Goal: Transaction & Acquisition: Purchase product/service

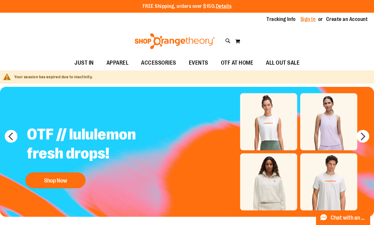
click at [308, 22] on link "Sign In" at bounding box center [307, 19] width 15 height 7
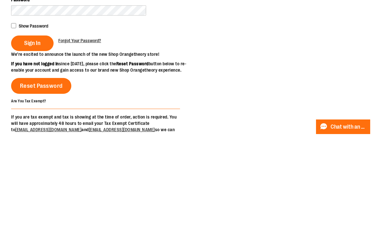
type input "**********"
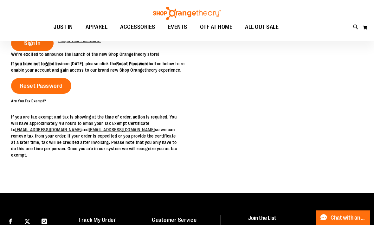
click at [36, 51] on fieldset "**********" at bounding box center [95, 0] width 169 height 102
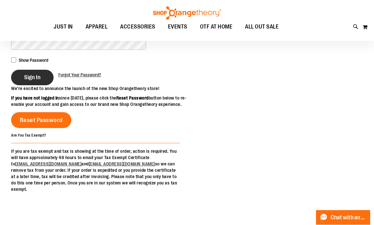
click at [35, 74] on span "Sign In" at bounding box center [32, 77] width 16 height 7
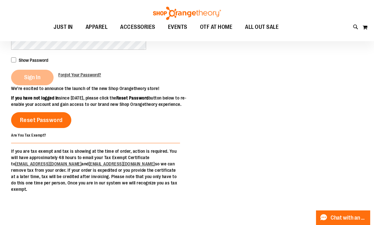
click at [34, 85] on div "Sign In" at bounding box center [34, 78] width 47 height 16
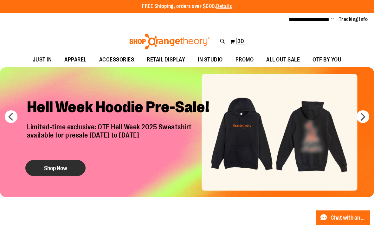
click at [57, 168] on button "Shop Now" at bounding box center [55, 168] width 60 height 16
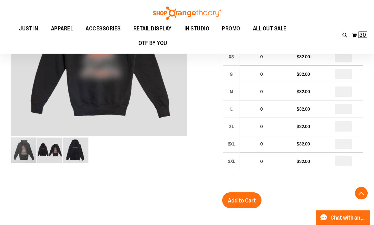
scroll to position [128, 0]
click at [362, 36] on span "30" at bounding box center [362, 35] width 7 height 6
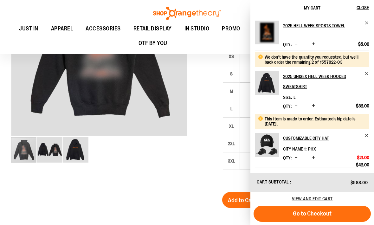
click at [314, 107] on span "Increase product quantity" at bounding box center [313, 106] width 3 height 6
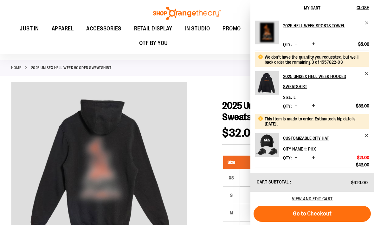
scroll to position [0, 0]
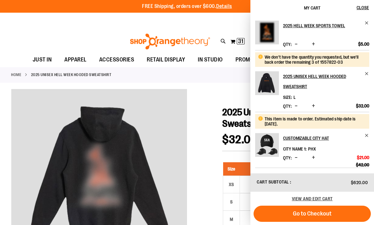
click at [316, 45] on button "Increase product quantity" at bounding box center [313, 44] width 6 height 6
click at [316, 45] on div "2025 Hell Week Sports Towel Qty * Update $5.00" at bounding box center [312, 35] width 114 height 29
click at [314, 43] on span "Increase product quantity" at bounding box center [313, 44] width 3 height 6
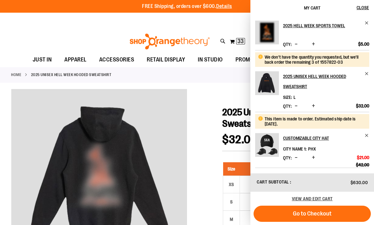
click at [314, 45] on span "Increase product quantity" at bounding box center [313, 44] width 3 height 6
click at [314, 42] on span "Increase product quantity" at bounding box center [313, 44] width 3 height 6
click at [313, 45] on span "Increase product quantity" at bounding box center [313, 44] width 3 height 6
click at [361, 9] on span "Close" at bounding box center [362, 7] width 12 height 5
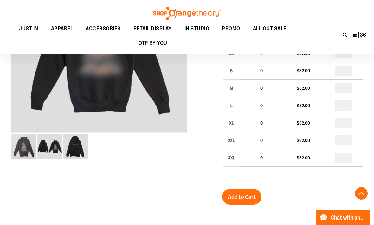
scroll to position [132, 0]
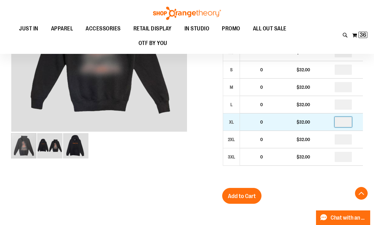
click at [345, 124] on input "*" at bounding box center [342, 122] width 17 height 10
type input "*"
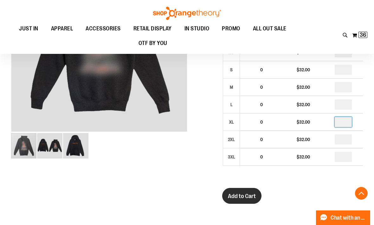
click at [251, 200] on button "Add to Cart" at bounding box center [241, 196] width 39 height 16
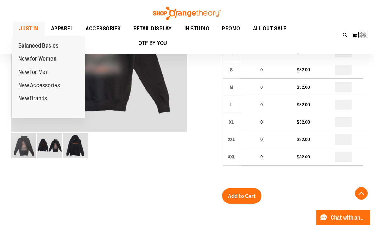
click at [26, 32] on span "JUST IN" at bounding box center [28, 29] width 19 height 14
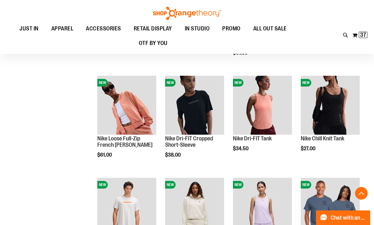
scroll to position [354, 0]
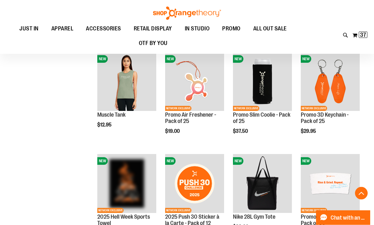
scroll to position [583, 0]
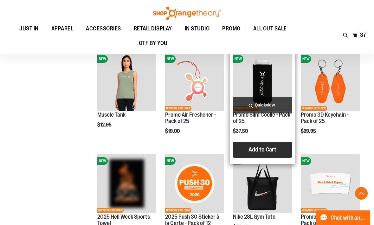
click at [273, 156] on button "Add to Cart" at bounding box center [262, 150] width 70 height 16
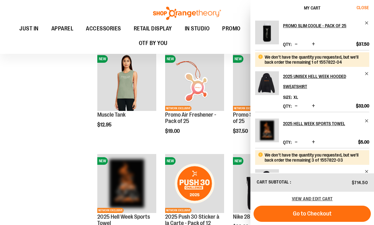
click at [364, 9] on span "Close" at bounding box center [362, 7] width 12 height 5
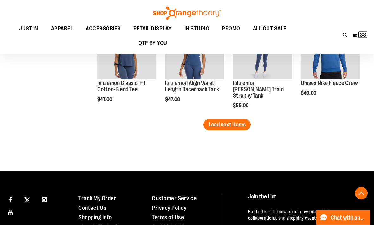
scroll to position [921, 0]
click at [241, 122] on span "Load next items" at bounding box center [226, 124] width 37 height 6
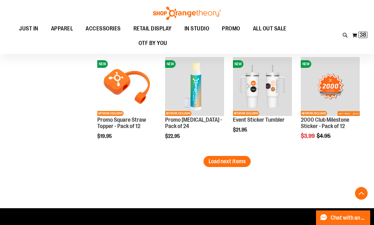
scroll to position [1190, 0]
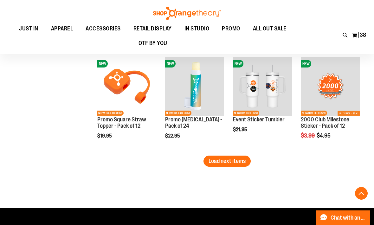
click at [239, 166] on button "Load next items" at bounding box center [226, 160] width 47 height 11
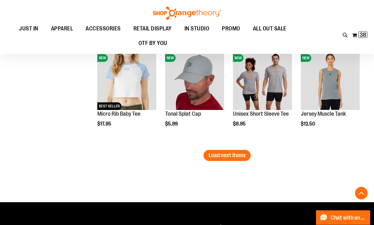
scroll to position [1499, 0]
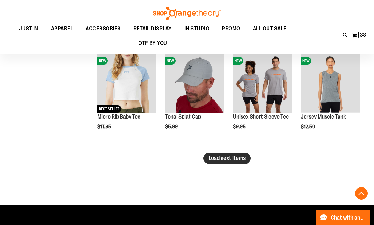
click at [246, 155] on button "Load next items" at bounding box center [226, 158] width 47 height 11
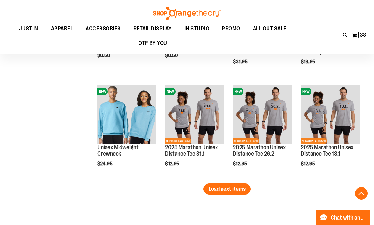
scroll to position [1782, 0]
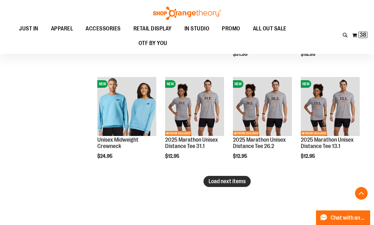
click at [234, 180] on span "Load next items" at bounding box center [226, 181] width 37 height 6
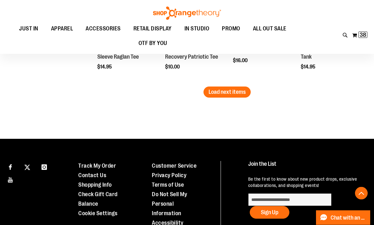
scroll to position [2177, 0]
click at [231, 95] on span "Load next items" at bounding box center [226, 92] width 37 height 6
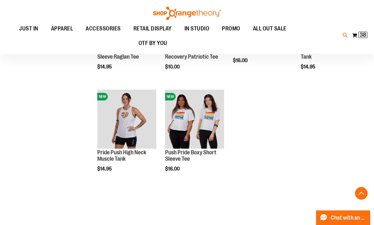
click at [342, 36] on icon at bounding box center [344, 35] width 5 height 7
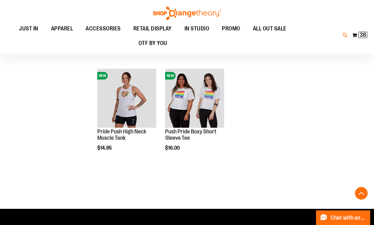
scroll to position [2198, 0]
type input "**********"
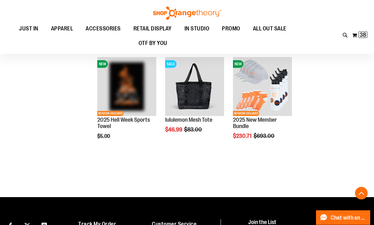
scroll to position [285, 0]
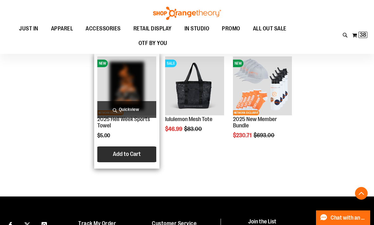
click at [123, 156] on span "Add to Cart" at bounding box center [127, 153] width 28 height 7
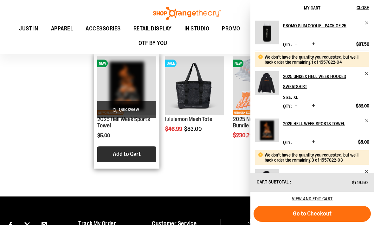
scroll to position [0, 0]
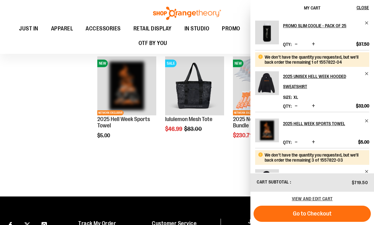
click at [314, 141] on span "Increase product quantity" at bounding box center [313, 142] width 3 height 6
click at [313, 137] on div "Product" at bounding box center [326, 135] width 86 height 6
click at [312, 145] on span "Increase product quantity" at bounding box center [313, 142] width 3 height 6
click at [365, 9] on span "Close" at bounding box center [362, 7] width 12 height 5
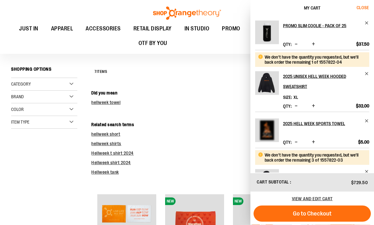
scroll to position [45, 0]
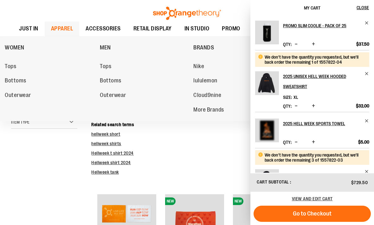
click at [62, 30] on span "APPAREL" at bounding box center [62, 29] width 22 height 14
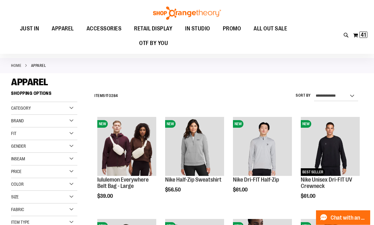
scroll to position [9, 0]
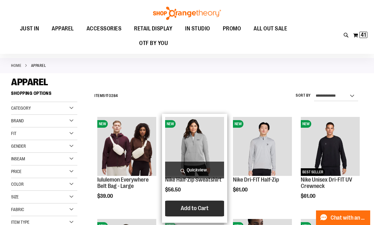
click at [208, 207] on span "Add to Cart" at bounding box center [194, 208] width 28 height 7
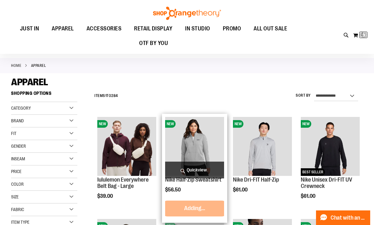
click at [199, 172] on span "Quickview" at bounding box center [194, 169] width 59 height 17
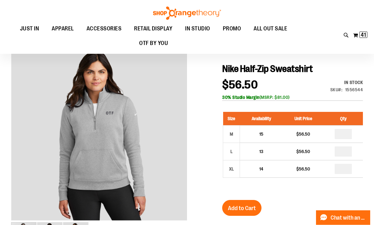
scroll to position [60, 0]
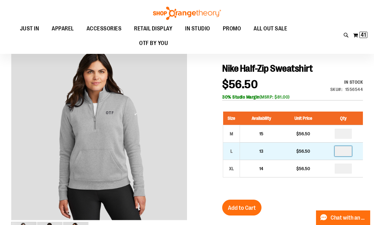
click at [349, 151] on input "*" at bounding box center [342, 151] width 17 height 10
type input "*"
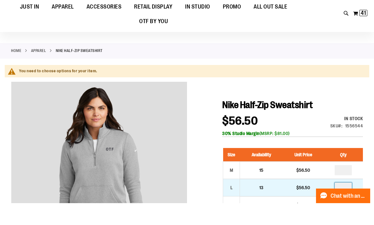
scroll to position [35, 0]
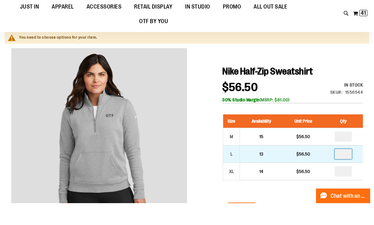
click at [351, 171] on input "*" at bounding box center [342, 176] width 17 height 10
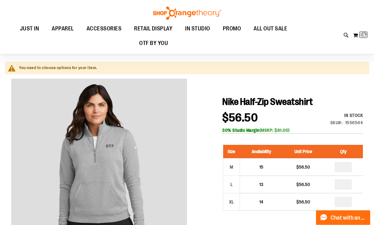
scroll to position [0, 0]
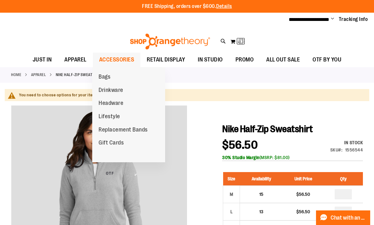
click at [102, 57] on span "ACCESSORIES" at bounding box center [116, 60] width 35 height 14
click at [115, 62] on span "ACCESSORIES" at bounding box center [116, 60] width 35 height 14
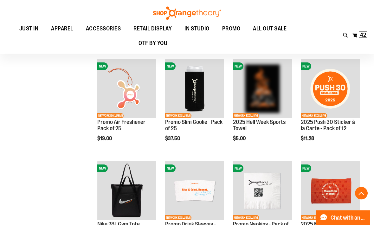
scroll to position [270, 0]
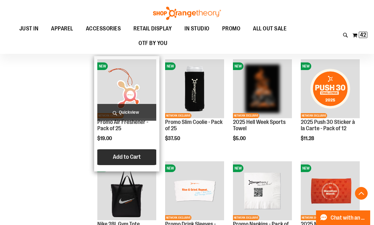
click at [129, 164] on button "Add to Cart" at bounding box center [127, 157] width 70 height 16
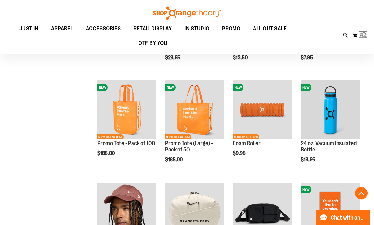
scroll to position [457, 0]
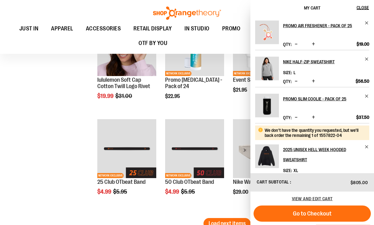
scroll to position [832, 0]
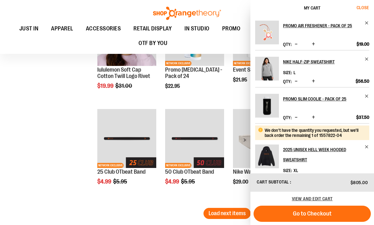
click at [364, 7] on span "Close" at bounding box center [362, 7] width 12 height 5
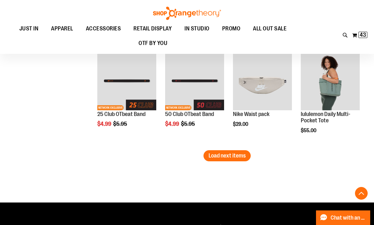
scroll to position [891, 0]
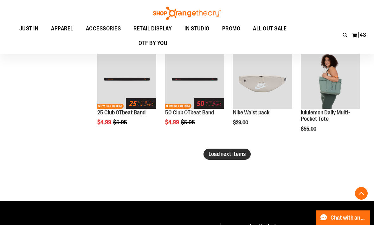
click at [234, 159] on button "Load next items" at bounding box center [226, 154] width 47 height 11
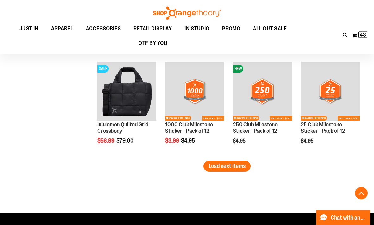
scroll to position [1185, 0]
click at [225, 172] on button "Load next items" at bounding box center [226, 166] width 47 height 11
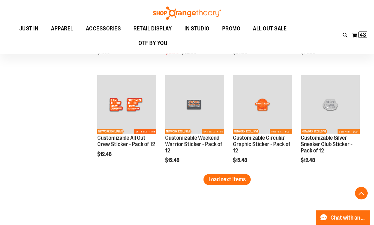
scroll to position [1478, 0]
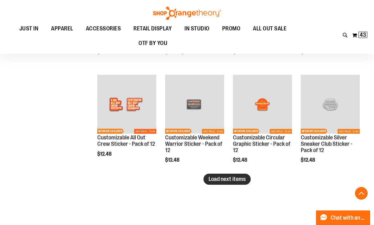
click at [241, 181] on span "Load next items" at bounding box center [226, 179] width 37 height 6
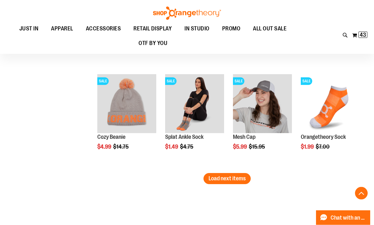
scroll to position [1785, 0]
click at [230, 184] on button "Load next items" at bounding box center [226, 178] width 47 height 11
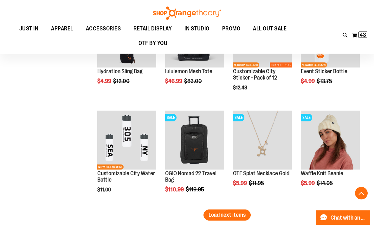
scroll to position [2054, 0]
click at [237, 220] on button "Load next items" at bounding box center [226, 214] width 47 height 11
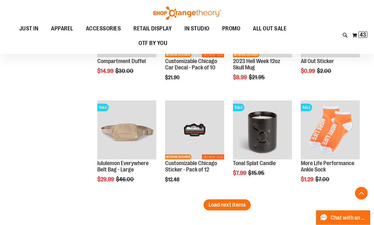
scroll to position [2370, 0]
click at [241, 205] on span "Load next items" at bounding box center [226, 204] width 37 height 6
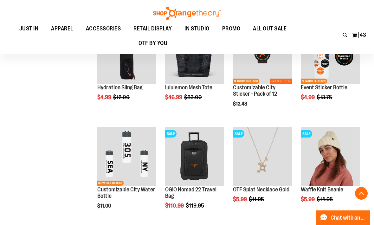
scroll to position [2030, 0]
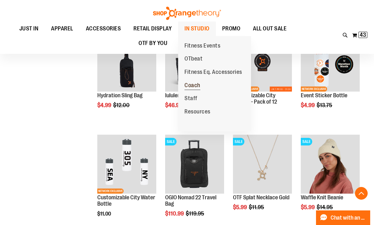
click at [199, 84] on span "Coach" at bounding box center [192, 86] width 16 height 8
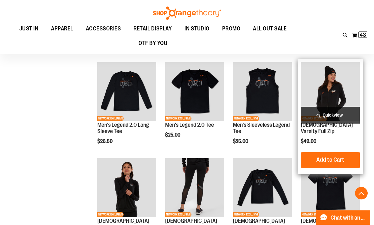
scroll to position [159, 0]
click at [336, 117] on span "Quickview" at bounding box center [330, 115] width 59 height 17
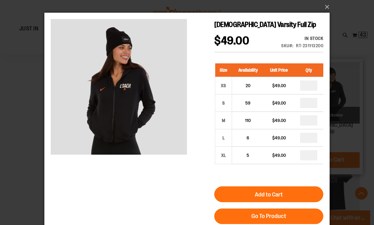
scroll to position [0, 0]
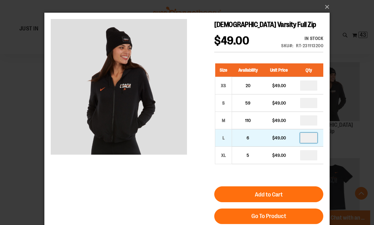
click at [308, 138] on input "*" at bounding box center [308, 138] width 17 height 10
type input "*"
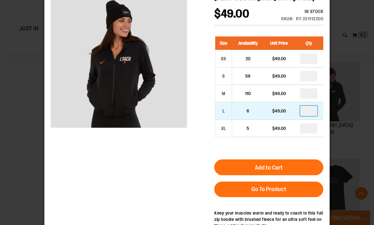
scroll to position [27, 0]
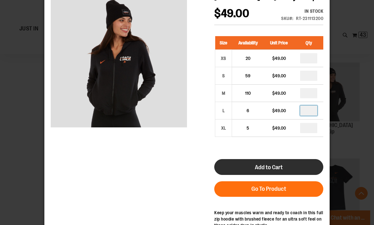
click at [302, 169] on button "Add to Cart" at bounding box center [268, 167] width 109 height 16
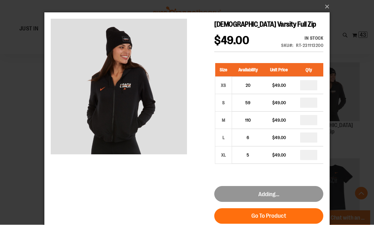
scroll to position [0, 0]
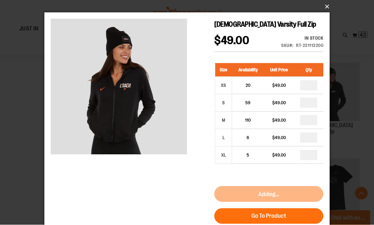
click at [328, 11] on button "×" at bounding box center [188, 7] width 285 height 14
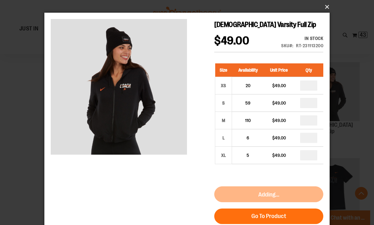
click at [327, 10] on button "×" at bounding box center [188, 7] width 285 height 14
click at [326, 9] on button "×" at bounding box center [188, 7] width 285 height 14
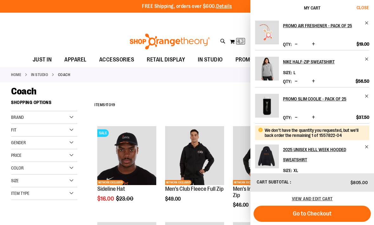
click at [368, 10] on button "Close" at bounding box center [365, 8] width 17 height 16
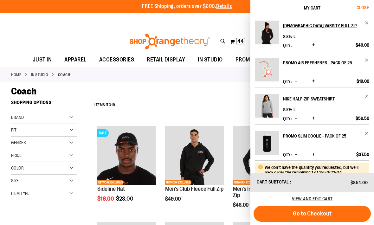
click at [362, 8] on span "Close" at bounding box center [362, 7] width 12 height 5
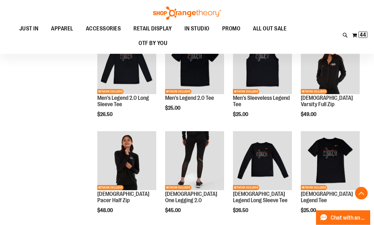
scroll to position [188, 0]
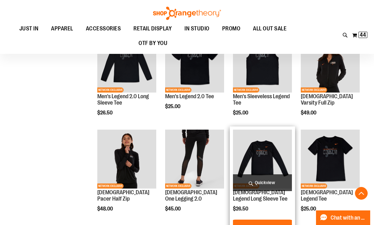
click at [278, 180] on span "Quickview" at bounding box center [262, 182] width 59 height 17
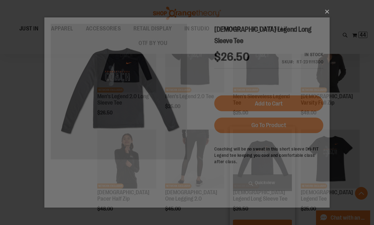
scroll to position [0, 0]
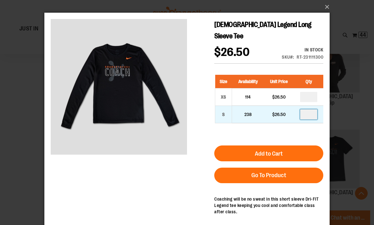
click at [314, 109] on input "*" at bounding box center [308, 114] width 17 height 10
type input "*"
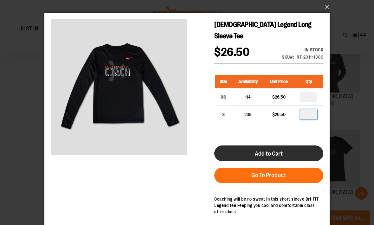
click at [296, 145] on button "Add to Cart" at bounding box center [268, 153] width 109 height 16
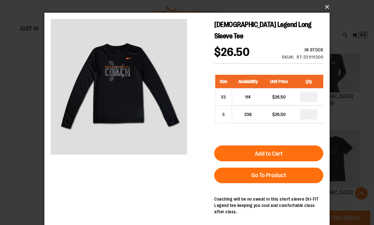
click at [331, 6] on button "×" at bounding box center [188, 7] width 285 height 14
click at [328, 7] on button "×" at bounding box center [188, 7] width 285 height 14
click at [331, 7] on button "×" at bounding box center [188, 7] width 285 height 14
click at [329, 6] on button "×" at bounding box center [188, 7] width 285 height 14
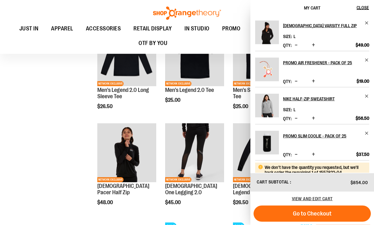
scroll to position [195, 0]
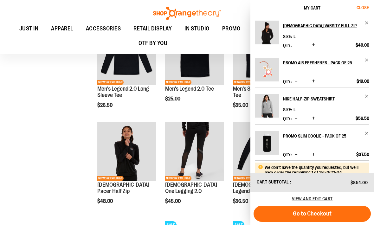
click at [364, 6] on span "Close" at bounding box center [362, 7] width 12 height 5
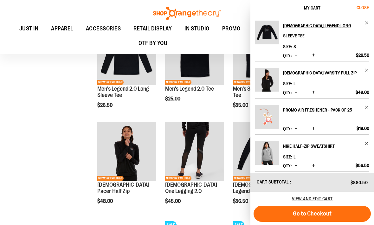
click at [358, 5] on span "Close" at bounding box center [362, 7] width 12 height 5
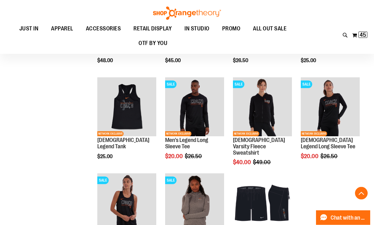
scroll to position [336, 0]
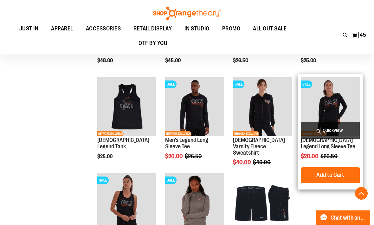
click at [354, 127] on span "Quickview" at bounding box center [330, 130] width 59 height 17
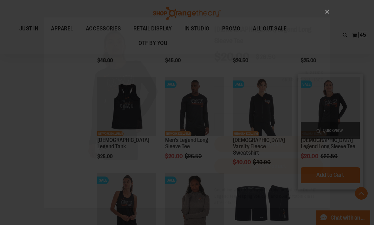
scroll to position [0, 0]
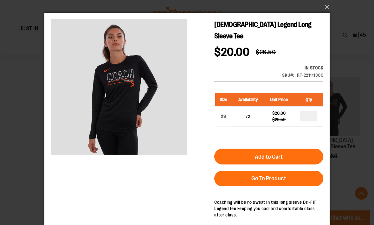
click at [335, 9] on div "×" at bounding box center [187, 112] width 374 height 225
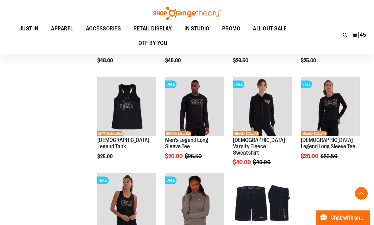
click at [325, 10] on div "Toggle Nav Search Popular Suggestions Advanced Search" at bounding box center [187, 27] width 374 height 54
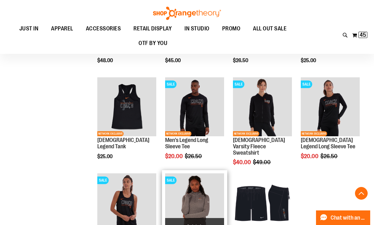
click at [194, 222] on span "Quickview" at bounding box center [194, 226] width 59 height 17
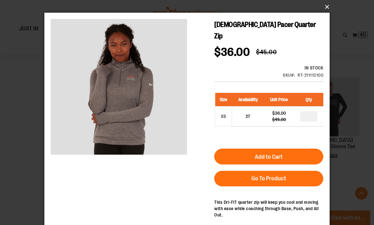
click at [324, 12] on button "×" at bounding box center [188, 7] width 285 height 14
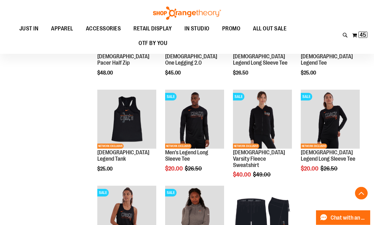
scroll to position [322, 0]
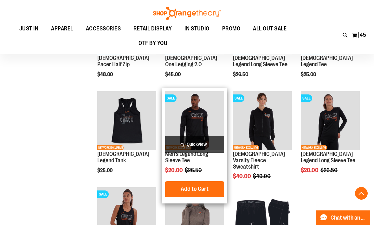
click at [208, 147] on span "Quickview" at bounding box center [194, 144] width 59 height 17
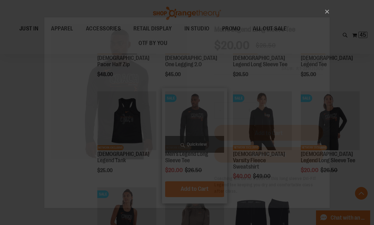
scroll to position [0, 0]
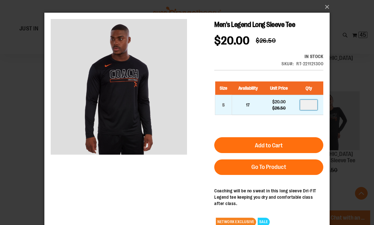
click at [311, 105] on input "*" at bounding box center [308, 105] width 17 height 10
type input "*"
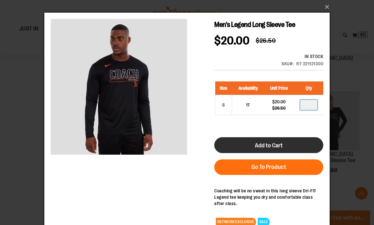
click at [301, 147] on button "Add to Cart" at bounding box center [268, 145] width 109 height 16
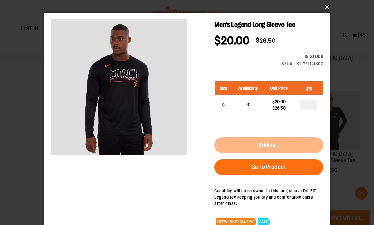
click at [326, 10] on button "×" at bounding box center [188, 7] width 285 height 14
click at [326, 8] on button "×" at bounding box center [188, 7] width 285 height 14
click at [326, 7] on button "×" at bounding box center [188, 7] width 285 height 14
click at [325, 10] on button "×" at bounding box center [188, 7] width 285 height 14
click at [326, 10] on button "×" at bounding box center [188, 7] width 285 height 14
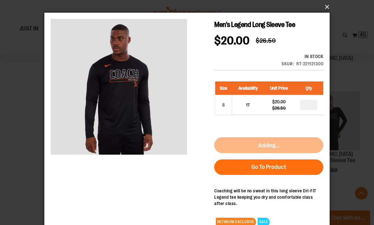
click at [326, 9] on button "×" at bounding box center [188, 7] width 285 height 14
click at [325, 8] on button "×" at bounding box center [188, 7] width 285 height 14
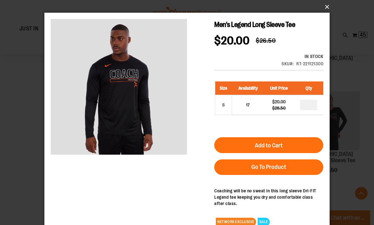
click at [321, 12] on button "×" at bounding box center [188, 7] width 285 height 14
click at [327, 11] on button "×" at bounding box center [188, 7] width 285 height 14
click at [326, 8] on button "×" at bounding box center [188, 7] width 285 height 14
click at [328, 13] on button "×" at bounding box center [188, 7] width 285 height 14
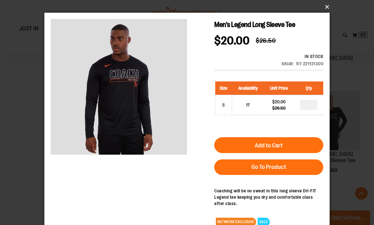
click at [326, 14] on button "×" at bounding box center [188, 7] width 285 height 14
click at [326, 8] on button "×" at bounding box center [188, 7] width 285 height 14
click at [324, 12] on button "×" at bounding box center [188, 7] width 285 height 14
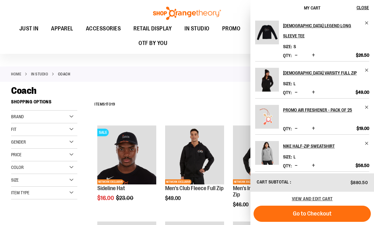
scroll to position [34, 0]
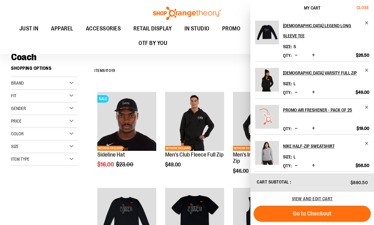
click at [361, 8] on span "Close" at bounding box center [362, 7] width 12 height 5
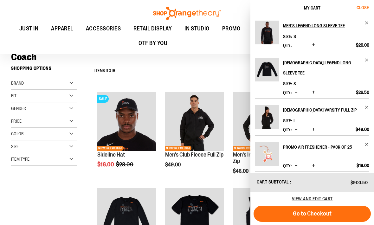
click at [362, 10] on button "Close" at bounding box center [365, 8] width 17 height 16
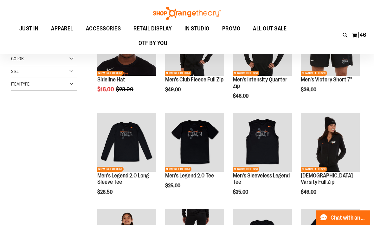
scroll to position [110, 0]
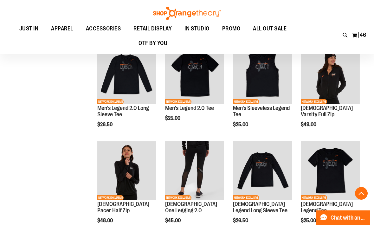
scroll to position [177, 0]
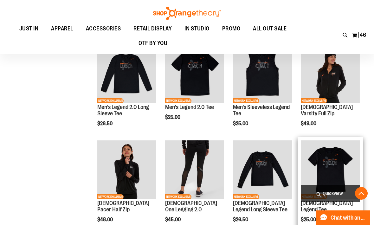
click at [328, 192] on span "Quickview" at bounding box center [330, 193] width 59 height 17
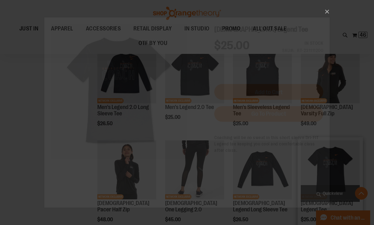
scroll to position [0, 0]
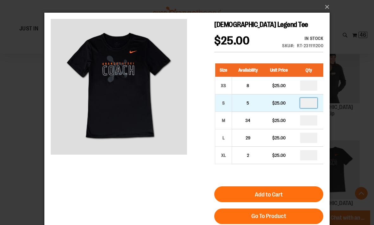
click at [307, 105] on input "*" at bounding box center [308, 103] width 17 height 10
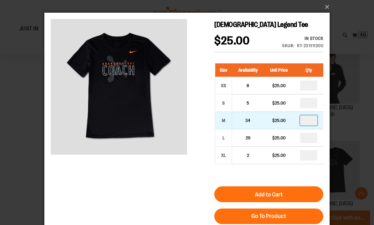
click at [306, 119] on input "*" at bounding box center [308, 120] width 17 height 10
type input "*"
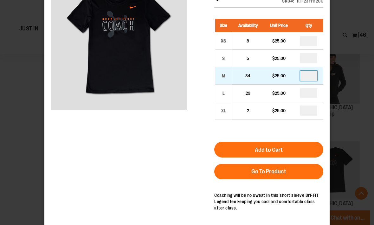
scroll to position [44, 0]
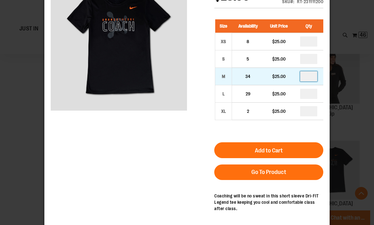
type input "*"
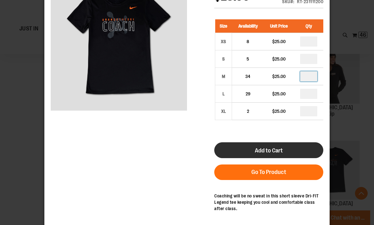
click at [281, 152] on span "Add to Cart" at bounding box center [269, 150] width 28 height 7
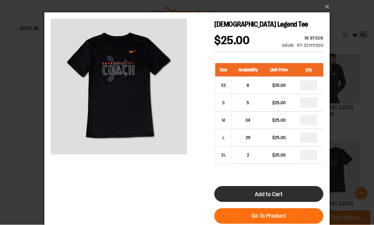
scroll to position [177, 0]
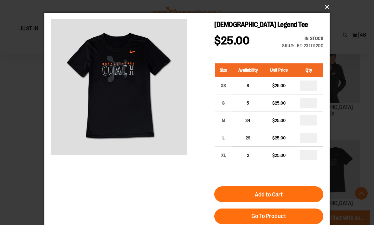
click at [325, 14] on button "×" at bounding box center [188, 7] width 285 height 14
click at [327, 11] on button "×" at bounding box center [188, 7] width 285 height 14
click at [325, 9] on button "×" at bounding box center [188, 7] width 285 height 14
click at [326, 10] on button "×" at bounding box center [188, 7] width 285 height 14
click at [328, 6] on button "×" at bounding box center [188, 7] width 285 height 14
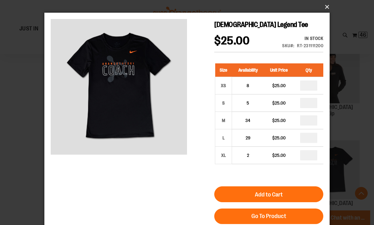
click at [329, 11] on button "×" at bounding box center [188, 7] width 285 height 14
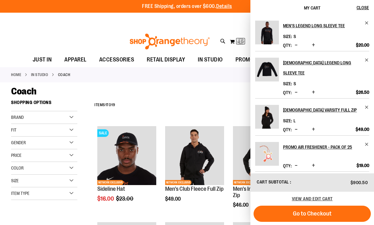
click at [355, 9] on div "My Cart Close" at bounding box center [311, 8] width 123 height 16
click at [363, 7] on span "Close" at bounding box center [362, 7] width 12 height 5
click at [364, 11] on button "Close" at bounding box center [365, 8] width 17 height 16
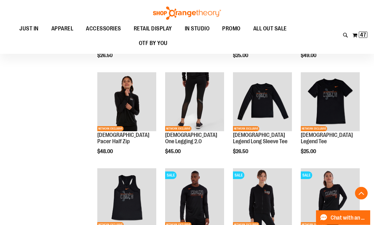
scroll to position [245, 0]
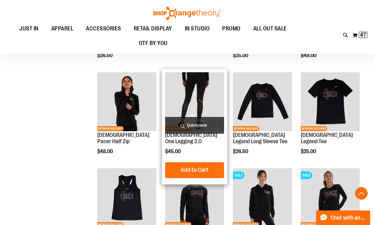
click at [196, 126] on span "Quickview" at bounding box center [194, 125] width 59 height 17
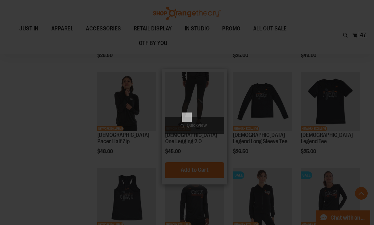
scroll to position [0, 0]
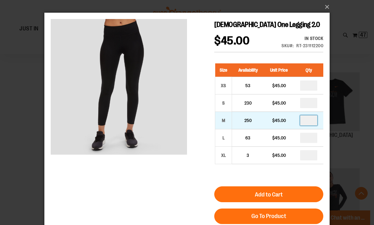
click at [313, 120] on input "*" at bounding box center [308, 120] width 17 height 10
type input "*"
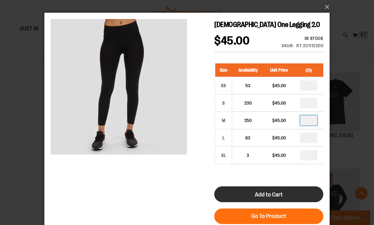
click at [303, 191] on button "Add to Cart" at bounding box center [268, 194] width 109 height 16
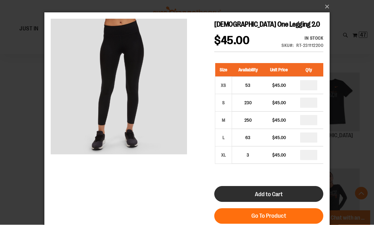
scroll to position [245, 0]
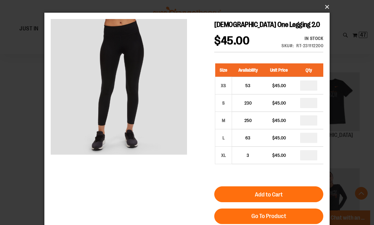
click at [325, 9] on button "×" at bounding box center [188, 7] width 285 height 14
click at [325, 12] on button "×" at bounding box center [188, 7] width 285 height 14
click at [329, 8] on button "×" at bounding box center [188, 7] width 285 height 14
click at [326, 10] on button "×" at bounding box center [188, 7] width 285 height 14
click at [321, 14] on main "Ladies One Legging 2.0 $45.00 In stock Only %1 left SKU RT-231112200 Size Avail…" at bounding box center [186, 151] width 285 height 277
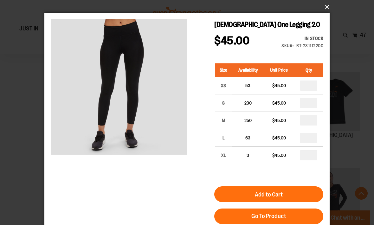
click at [325, 13] on button "×" at bounding box center [188, 7] width 285 height 14
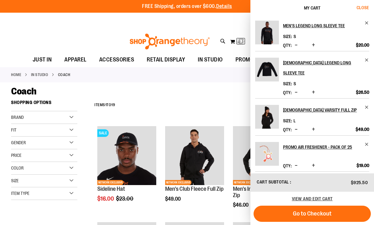
click at [363, 7] on span "Close" at bounding box center [362, 7] width 12 height 5
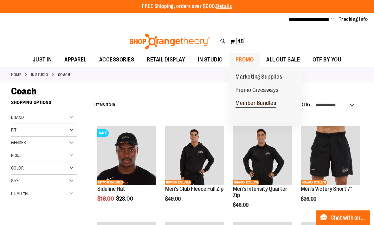
click at [275, 104] on span "Member Bundles" at bounding box center [255, 104] width 41 height 8
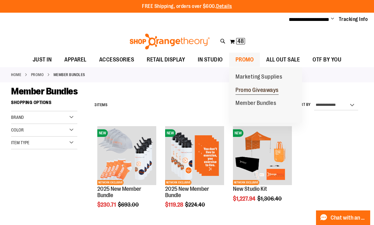
click at [275, 90] on span "Promo Giveaways" at bounding box center [256, 91] width 43 height 8
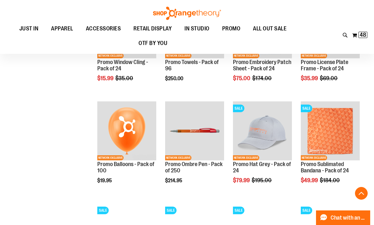
scroll to position [433, 0]
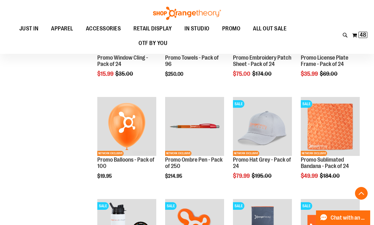
scroll to position [436, 0]
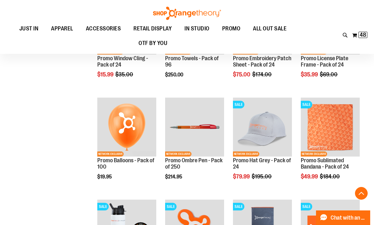
click at [364, 117] on main "**********" at bounding box center [187, 43] width 374 height 795
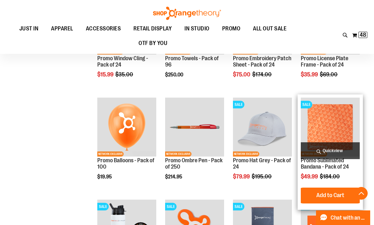
click at [339, 153] on span "Quickview" at bounding box center [330, 150] width 59 height 17
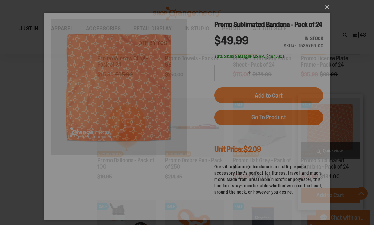
scroll to position [0, 0]
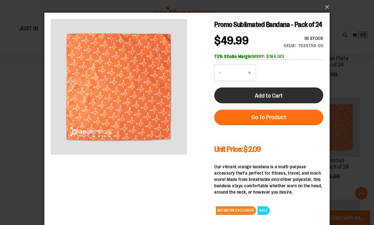
click at [281, 99] on span "Add to Cart" at bounding box center [269, 95] width 28 height 7
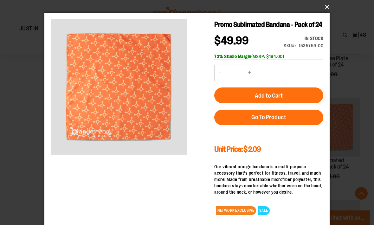
click at [326, 8] on button "×" at bounding box center [188, 7] width 285 height 14
click at [325, 8] on button "×" at bounding box center [188, 7] width 285 height 14
click at [326, 12] on button "×" at bounding box center [188, 7] width 285 height 14
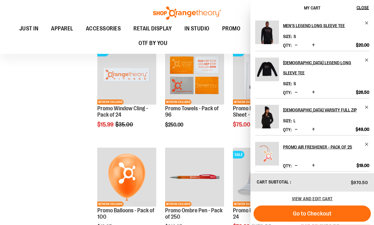
scroll to position [387, 0]
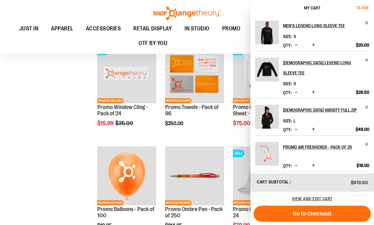
click at [366, 14] on button "Close" at bounding box center [365, 8] width 17 height 16
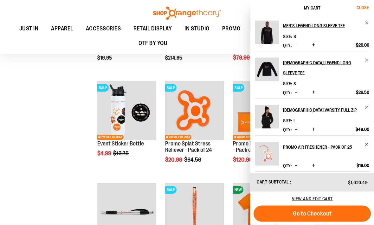
scroll to position [554, 0]
click at [363, 8] on span "Close" at bounding box center [362, 7] width 12 height 5
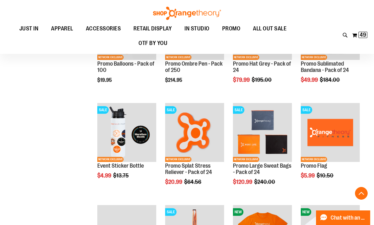
scroll to position [532, 0]
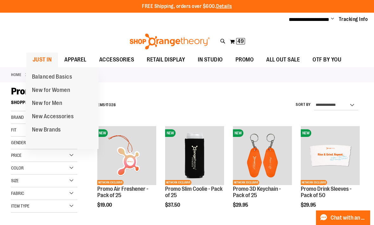
click at [49, 63] on span "JUST IN" at bounding box center [42, 60] width 19 height 14
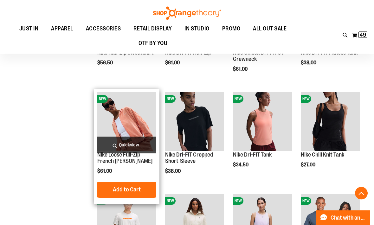
scroll to position [339, 0]
click at [134, 145] on span "Quickview" at bounding box center [126, 144] width 59 height 17
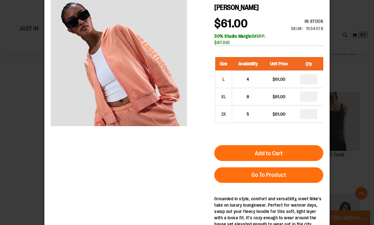
scroll to position [28, 0]
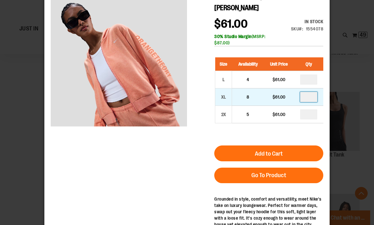
click at [309, 98] on input "*" at bounding box center [308, 97] width 17 height 10
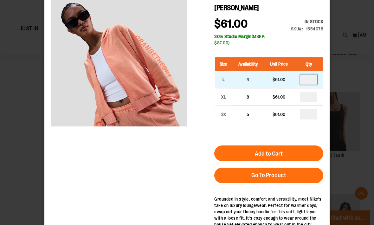
click at [312, 84] on input "*" at bounding box center [308, 79] width 17 height 10
type input "*"
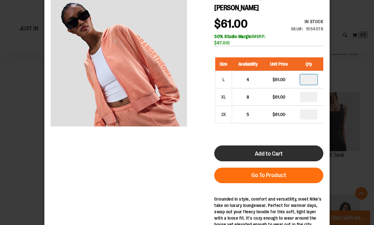
click at [312, 150] on button "Add to Cart" at bounding box center [268, 153] width 109 height 16
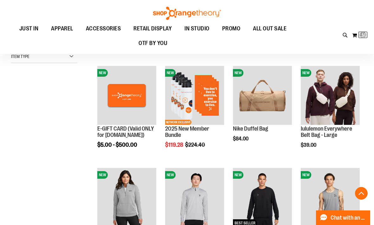
scroll to position [43, 0]
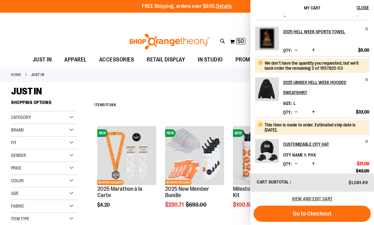
scroll to position [286, 0]
click at [361, 8] on span "Close" at bounding box center [362, 7] width 12 height 5
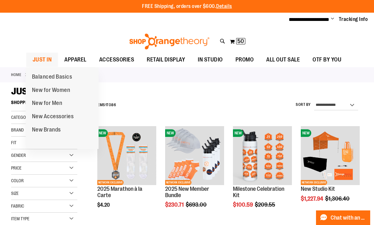
click at [48, 61] on span "JUST IN" at bounding box center [42, 60] width 19 height 14
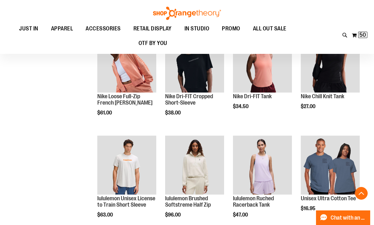
scroll to position [393, 0]
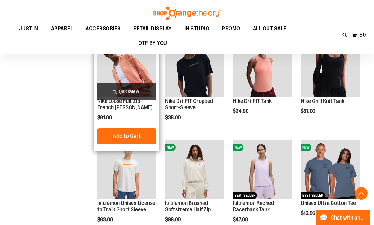
click at [137, 89] on span "Quickview" at bounding box center [126, 91] width 59 height 17
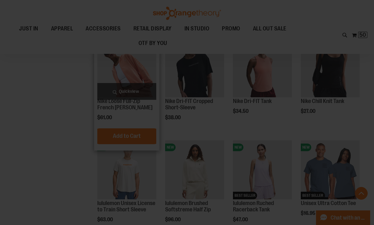
scroll to position [0, 0]
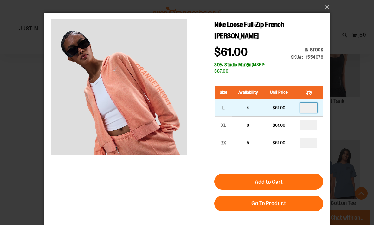
click at [313, 110] on input "*" at bounding box center [308, 108] width 17 height 10
type input "*"
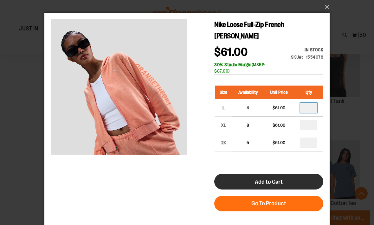
click at [275, 183] on span "Add to Cart" at bounding box center [269, 181] width 28 height 7
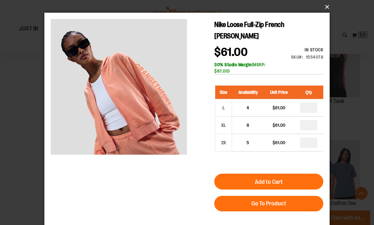
click at [323, 10] on button "×" at bounding box center [188, 7] width 285 height 14
click at [329, 12] on button "×" at bounding box center [188, 7] width 285 height 14
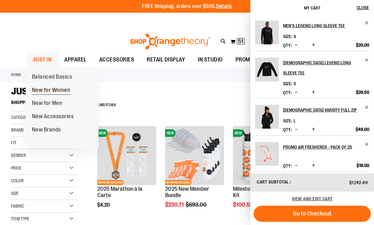
click at [72, 91] on link "New for Women" at bounding box center [51, 90] width 51 height 13
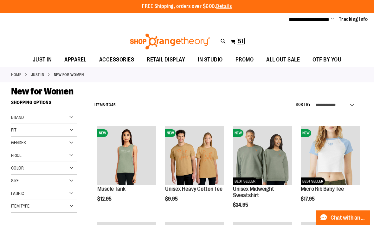
click at [75, 119] on div "Brand" at bounding box center [44, 117] width 66 height 13
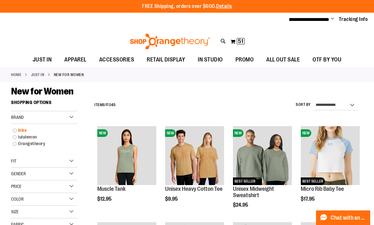
click at [22, 129] on link "Nike" at bounding box center [41, 130] width 64 height 7
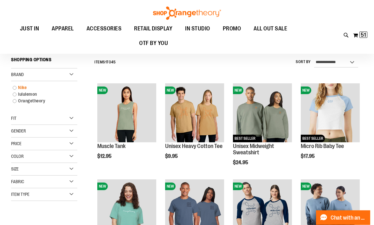
scroll to position [32, 0]
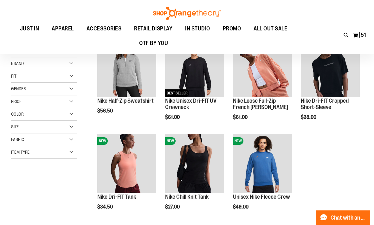
scroll to position [35, 0]
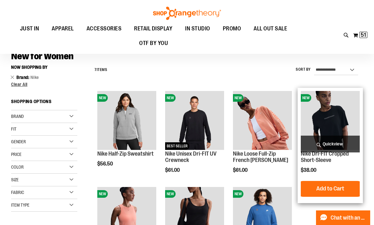
click at [335, 111] on img "product" at bounding box center [330, 120] width 59 height 59
click at [350, 148] on span "Quickview" at bounding box center [330, 144] width 59 height 17
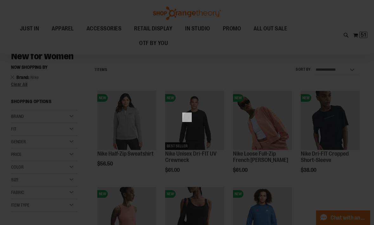
click at [343, 147] on div "×" at bounding box center [187, 112] width 374 height 225
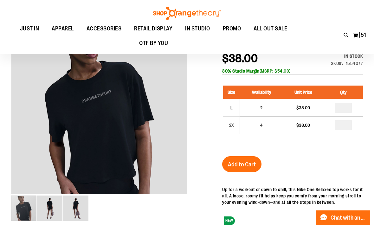
scroll to position [4, 0]
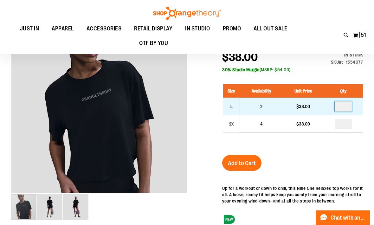
click at [343, 111] on input "*" at bounding box center [342, 106] width 17 height 10
type input "*"
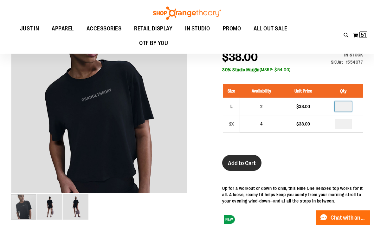
click at [250, 167] on button "Add to Cart" at bounding box center [241, 163] width 39 height 16
